Goal: Task Accomplishment & Management: Manage account settings

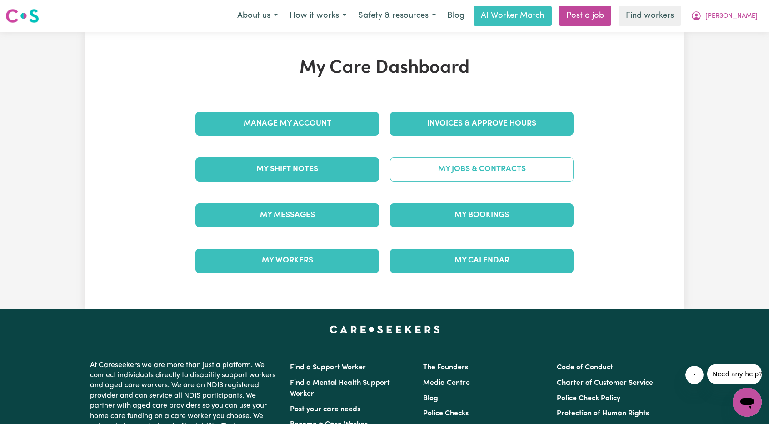
click at [456, 168] on link "My Jobs & Contracts" at bounding box center [482, 169] width 184 height 24
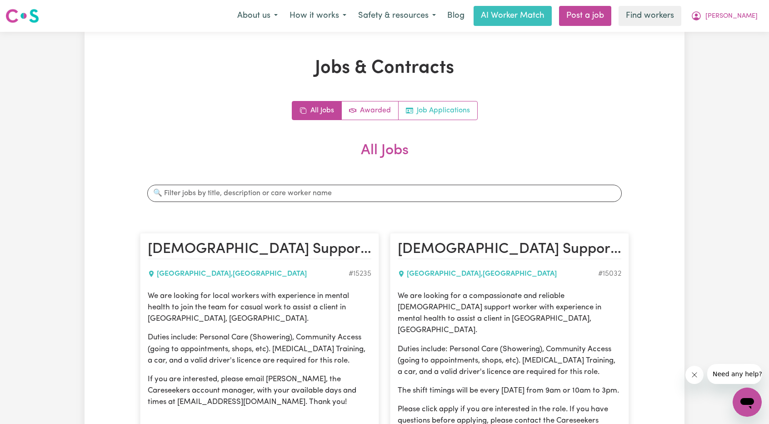
click at [434, 104] on link "Job Applications" at bounding box center [438, 110] width 79 height 18
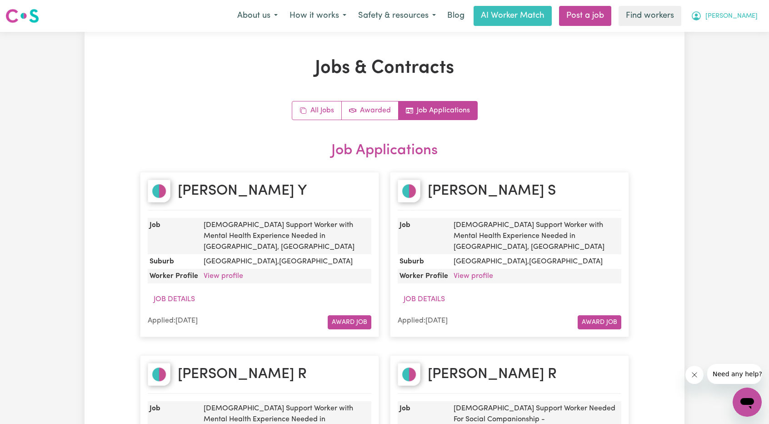
click at [750, 23] on button "[PERSON_NAME]" at bounding box center [724, 15] width 79 height 19
click at [713, 54] on link "Logout" at bounding box center [728, 52] width 72 height 17
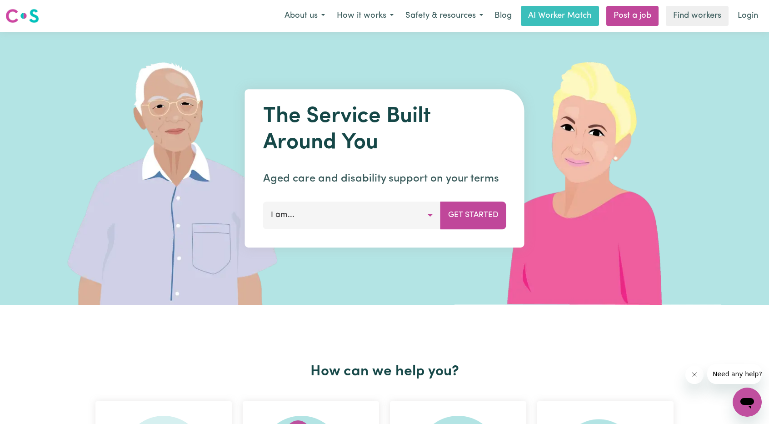
click at [753, 10] on link "Login" at bounding box center [748, 16] width 31 height 20
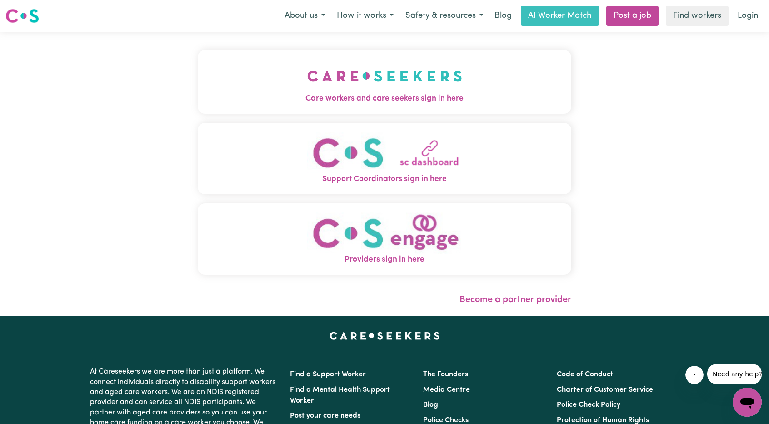
click at [307, 90] on img "Care workers and care seekers sign in here" at bounding box center [384, 76] width 155 height 34
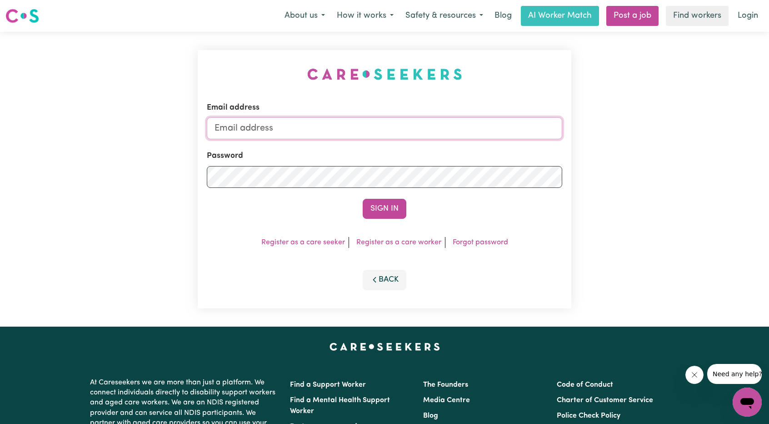
click at [343, 121] on input "Email address" at bounding box center [385, 128] width 356 height 22
drag, startPoint x: 263, startPoint y: 133, endPoint x: 425, endPoint y: 164, distance: 164.4
click at [426, 161] on form "Email address [EMAIL_ADDRESS][PERSON_NAME][DOMAIN_NAME] Password Sign In" at bounding box center [385, 160] width 356 height 117
type input "superuser~[EMAIL_ADDRESS][DOMAIN_NAME]"
click at [361, 209] on div "Sign In" at bounding box center [385, 209] width 356 height 20
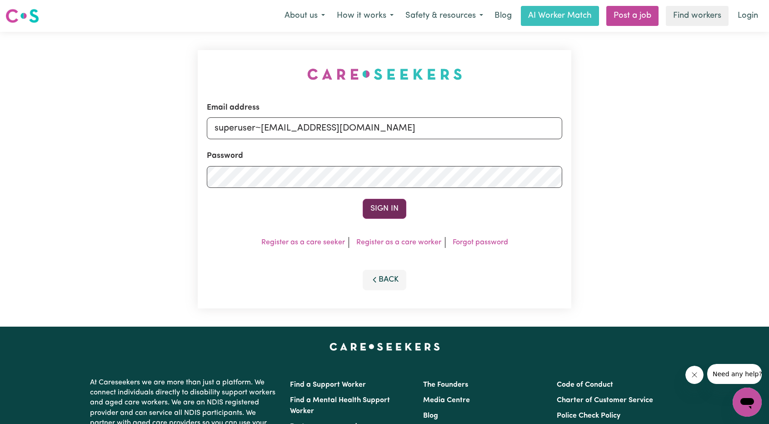
click at [379, 203] on button "Sign In" at bounding box center [385, 209] width 44 height 20
